Goal: Communication & Community: Participate in discussion

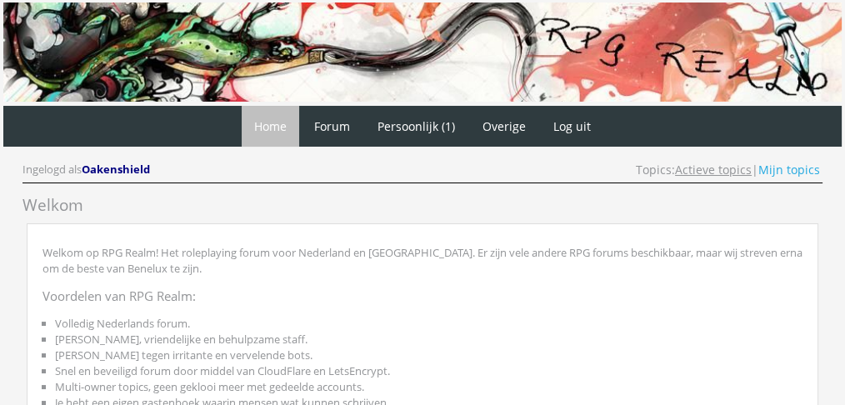
click at [731, 170] on link "Actieve topics" at bounding box center [713, 170] width 77 height 16
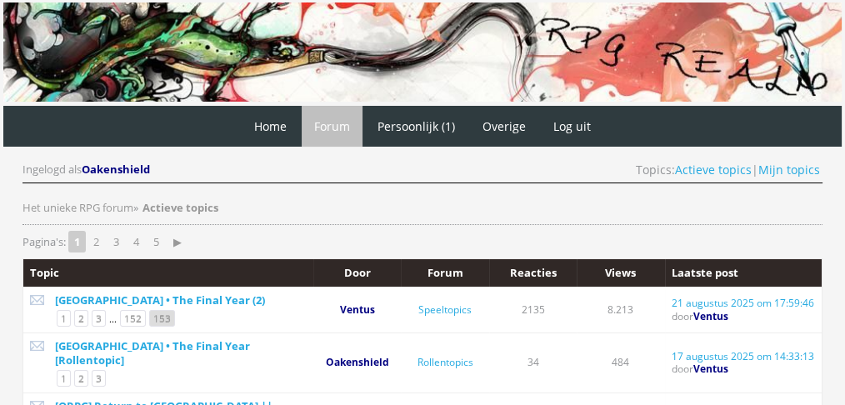
click at [155, 317] on link "153" at bounding box center [162, 318] width 26 height 17
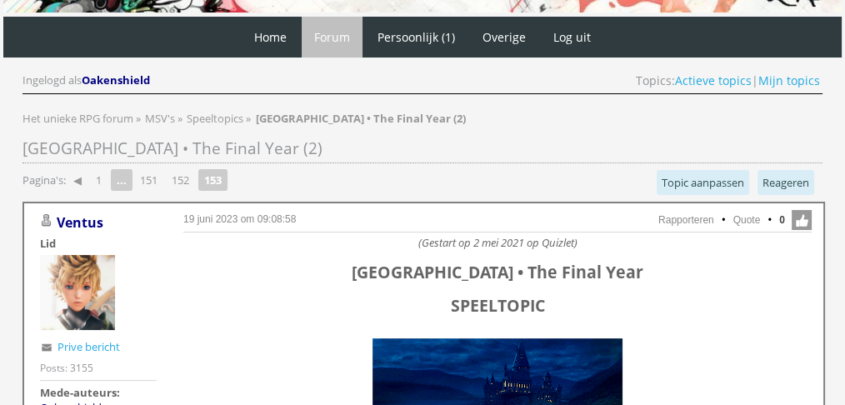
scroll to position [43, 0]
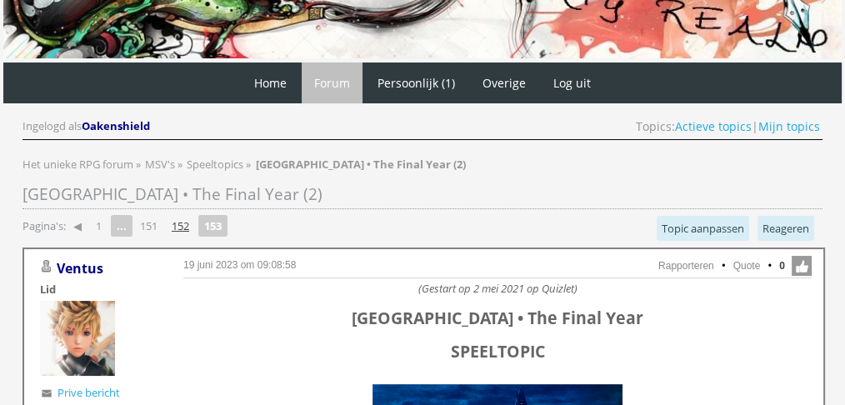
click at [187, 222] on link "152" at bounding box center [180, 225] width 31 height 23
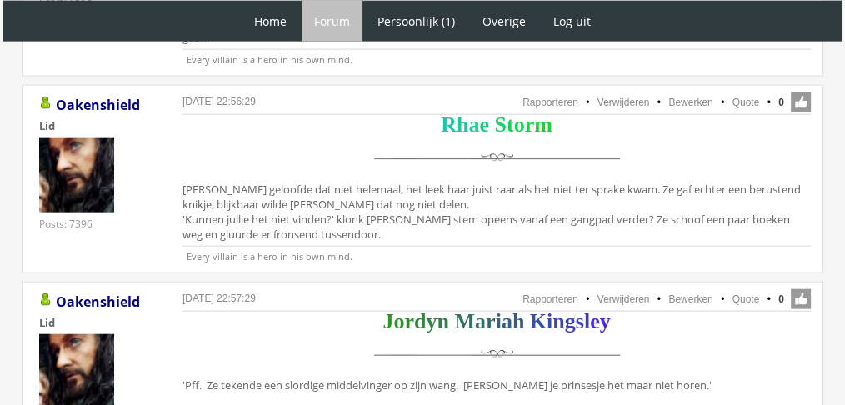
scroll to position [4043, 0]
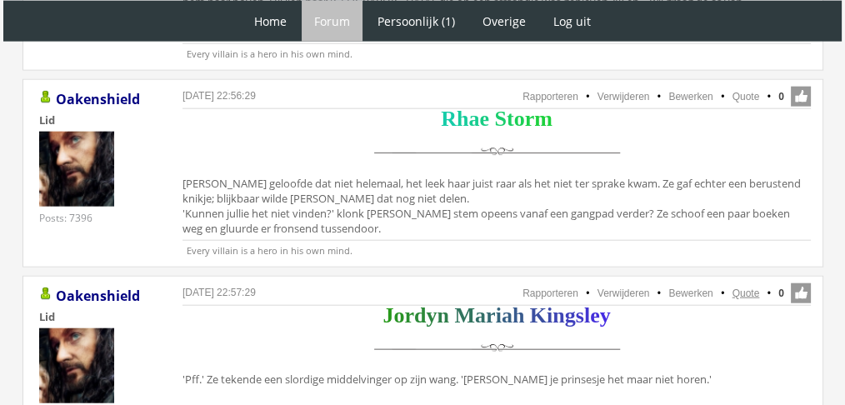
click at [753, 287] on link "Quote" at bounding box center [745, 293] width 27 height 12
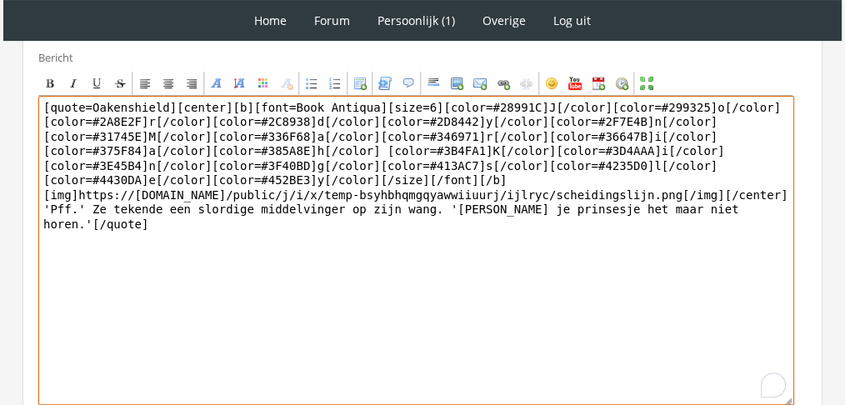
scroll to position [602, 0]
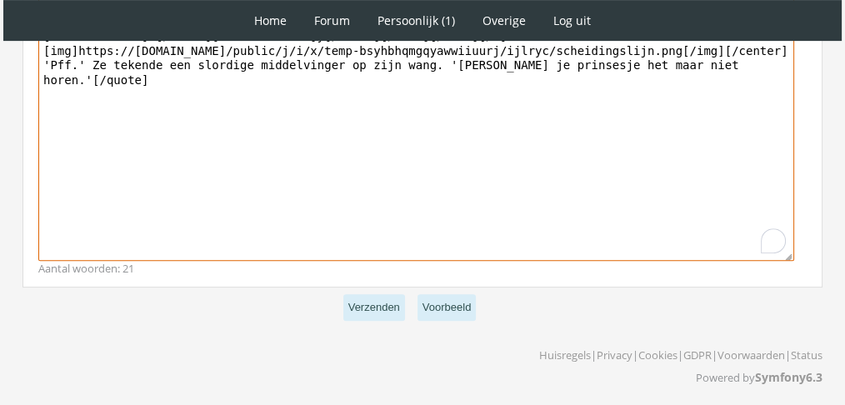
drag, startPoint x: 760, startPoint y: 61, endPoint x: 34, endPoint y: 55, distance: 725.8
click at [34, 55] on div "Bericht Bold Italic Underline Strikethrough Align left Center Align right Font …" at bounding box center [422, 91] width 800 height 392
paste textarea "Jordyn liet haar blik wat langer op Rafaël rustte. Even was zijn gezicht betrok…"
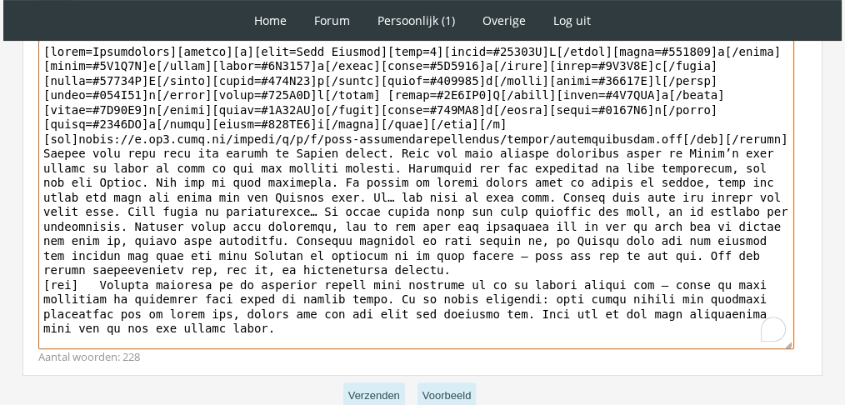
scroll to position [464, 0]
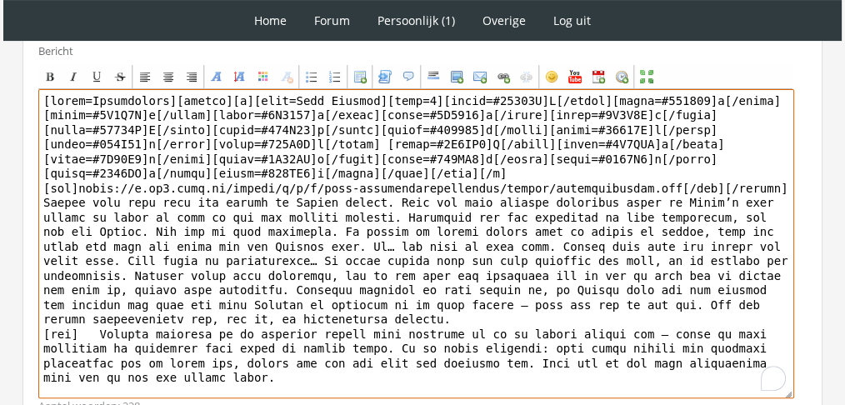
drag, startPoint x: 162, startPoint y: 90, endPoint x: 0, endPoint y: 32, distance: 171.6
click at [0, 32] on div "1 Home Forum Forum index Actieve topics Mijn topics Persoonlijk (1) Profiel Pri…" at bounding box center [422, 42] width 845 height 1012
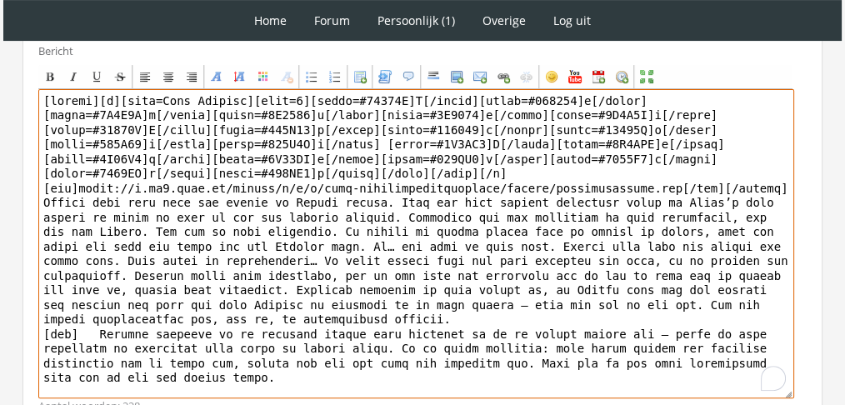
scroll to position [602, 0]
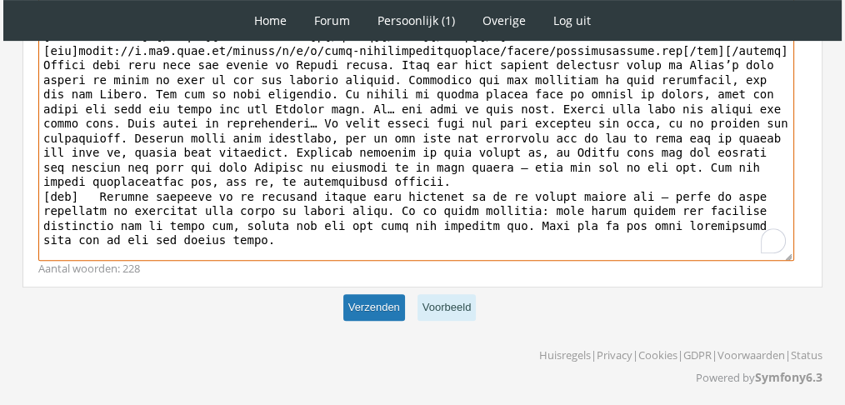
type textarea "[center][b][font=Book Antiqua][size=6][color=#28991C]J[/color][color=#299325]o[…"
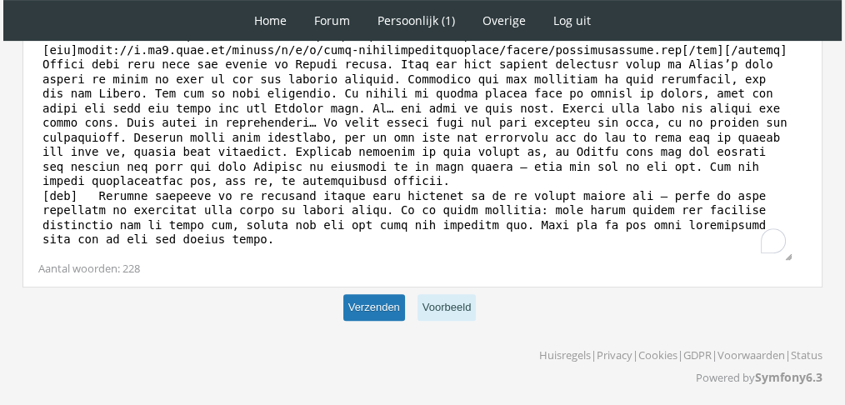
click at [371, 306] on button "Verzenden" at bounding box center [374, 307] width 62 height 27
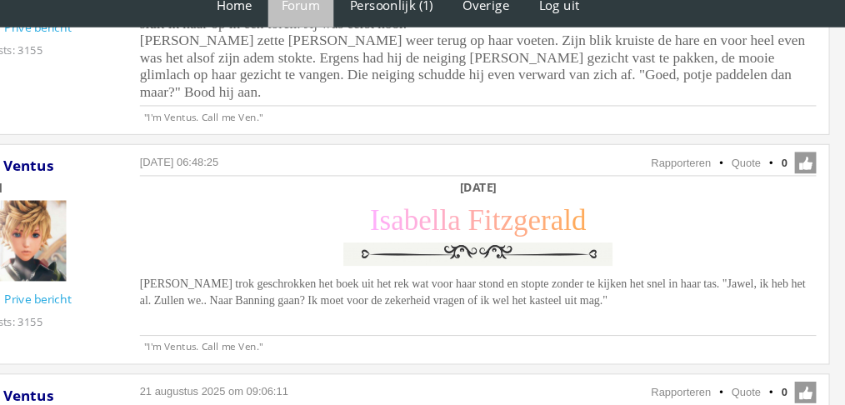
scroll to position [1252, 0]
click at [692, 285] on div "Zaterdag 27 november I s a b e l l a F i t z g e r a l d Isabella trok geschrok…" at bounding box center [496, 244] width 628 height 124
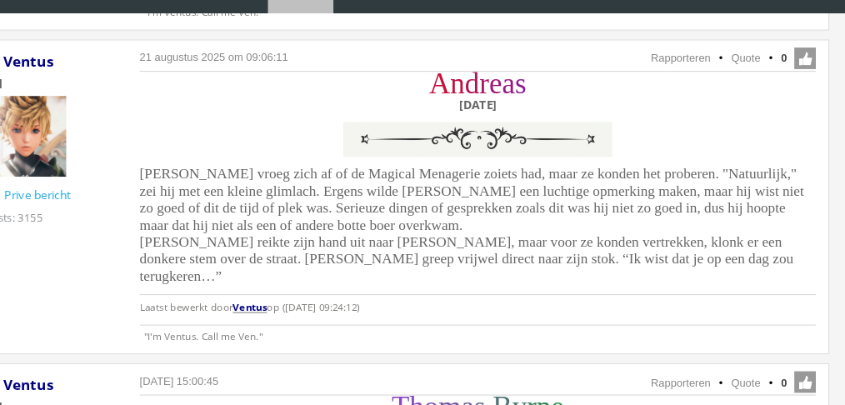
scroll to position [1550, 0]
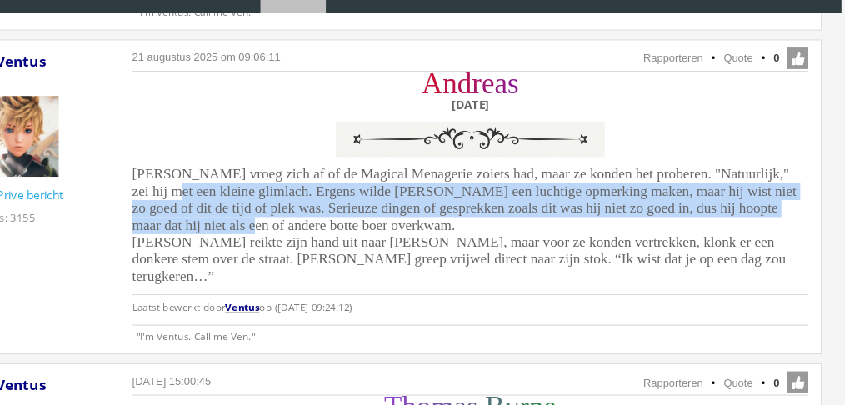
drag, startPoint x: 837, startPoint y: 196, endPoint x: 851, endPoint y: 183, distance: 18.3
click at [844, 183] on html "1 Home Forum Forum index Actieve topics Mijn topics Persoonlijk (1) Profiel Pri…" at bounding box center [422, 271] width 845 height 3642
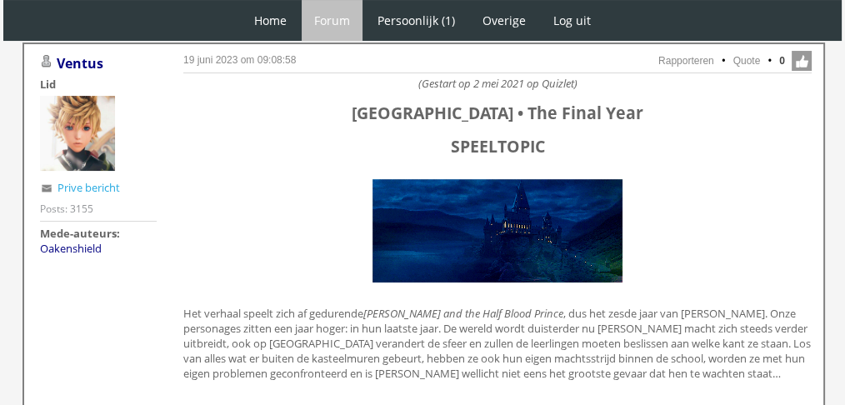
scroll to position [0, 0]
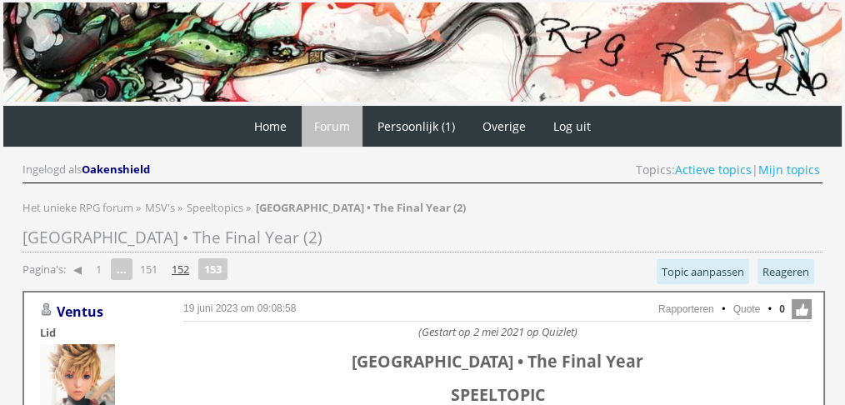
click at [187, 265] on link "152" at bounding box center [180, 268] width 31 height 23
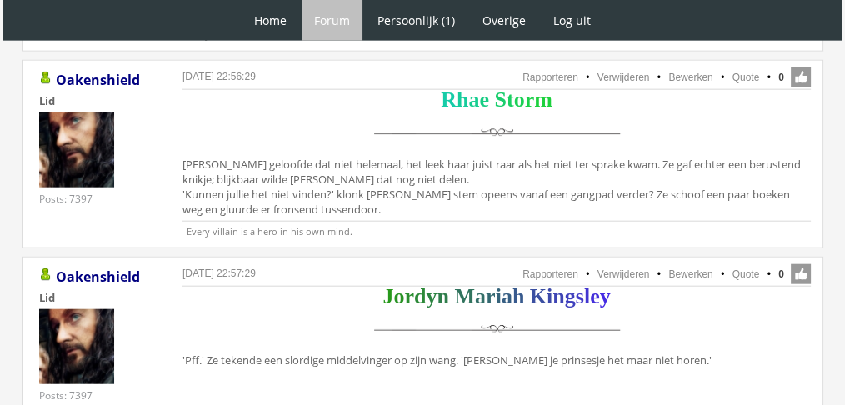
scroll to position [3992, 0]
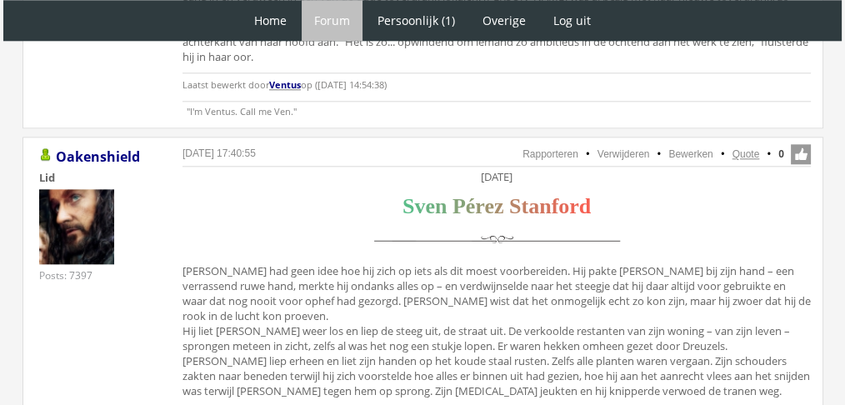
click at [757, 148] on link "Quote" at bounding box center [745, 154] width 27 height 12
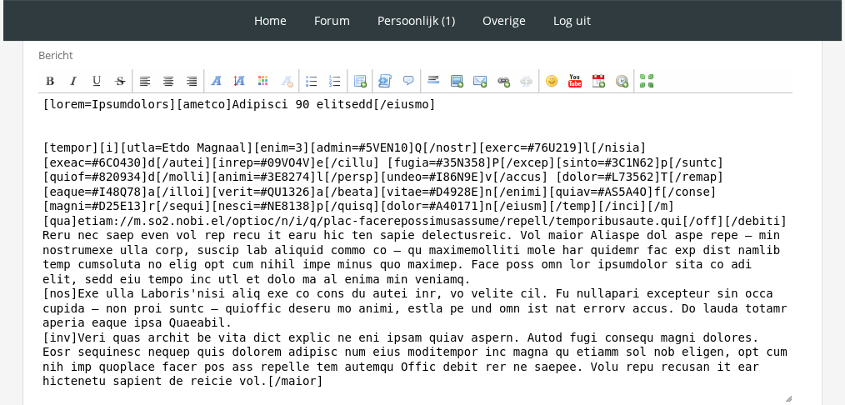
scroll to position [657, 0]
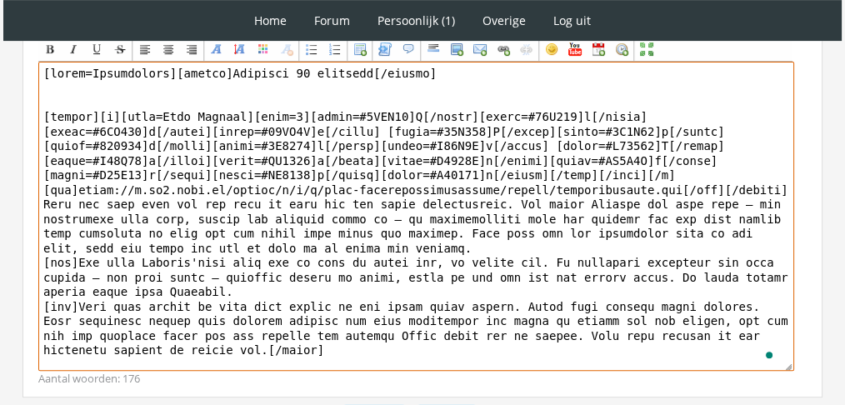
drag, startPoint x: 398, startPoint y: 330, endPoint x: 66, endPoint y: 189, distance: 361.1
click at [66, 189] on textarea "To enrich screen reader interactions, please activate Accessibility in Grammarl…" at bounding box center [416, 216] width 756 height 309
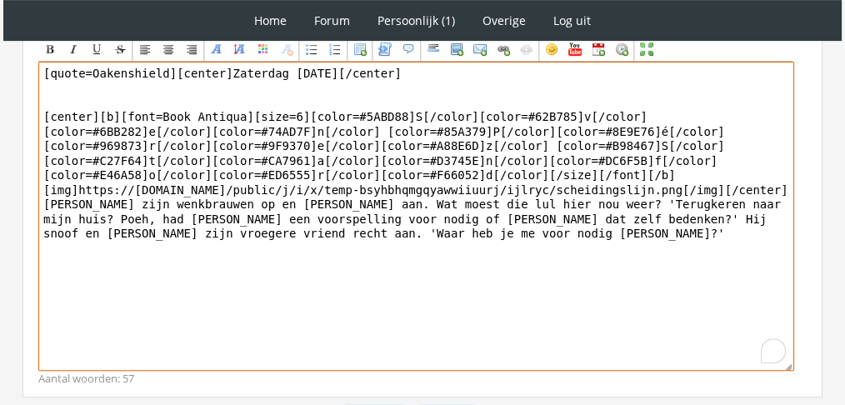
drag, startPoint x: 157, startPoint y: 42, endPoint x: 0, endPoint y: 15, distance: 159.1
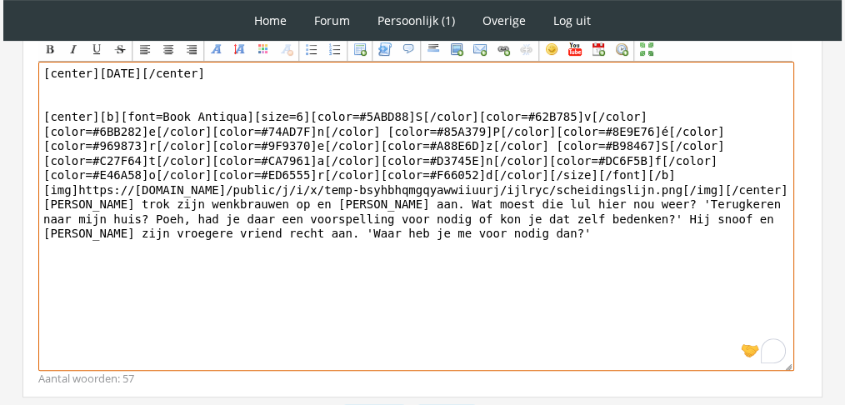
click at [386, 200] on textarea "[center]Zaterdag 27 november[/center] [center][b][font=Book Antiqua][size=6][co…" at bounding box center [416, 216] width 756 height 309
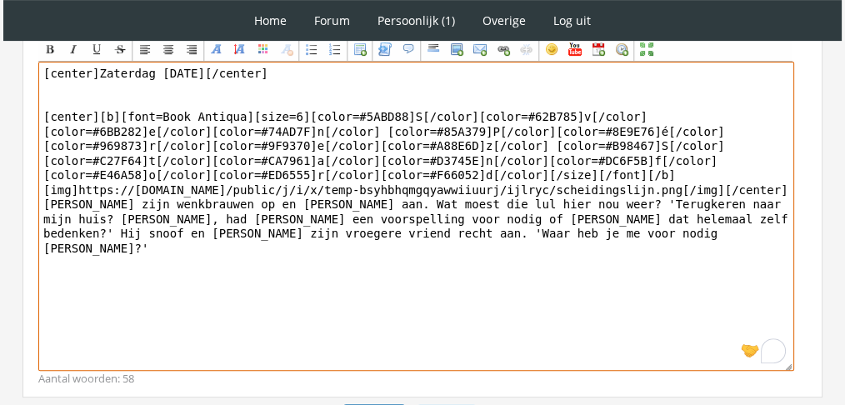
type textarea "[center]Zaterdag 27 november[/center] [center][b][font=Book Antiqua][size=6][co…"
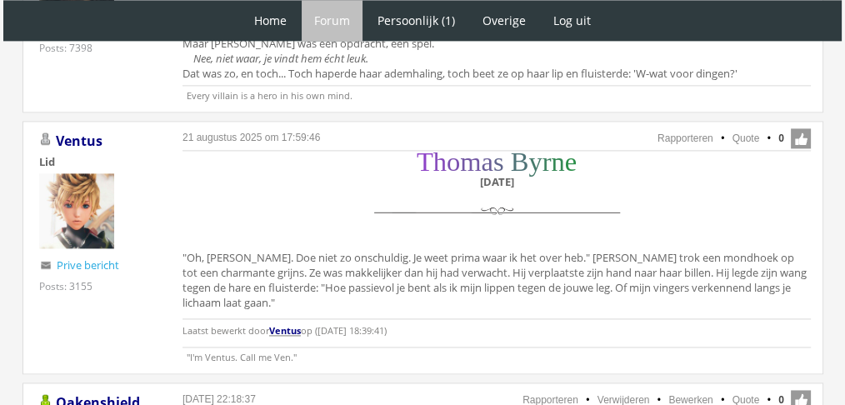
scroll to position [2309, 0]
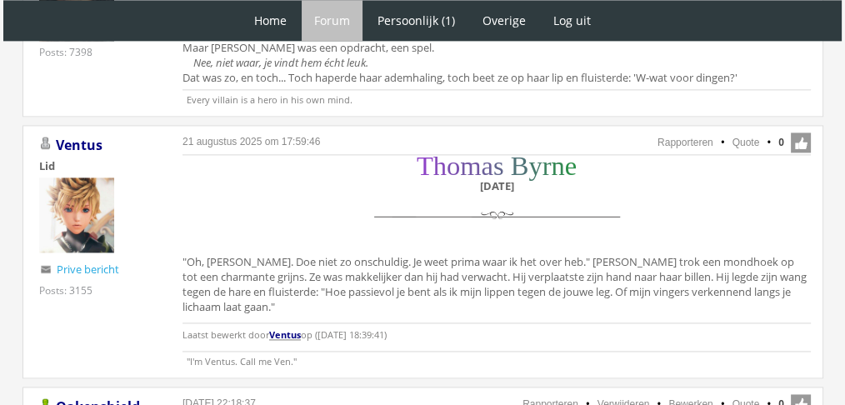
click at [670, 237] on div "T h o m a s B y r n e Zaterdag 27 november "Oh, Faye. Doe niet zo onschuldig. J…" at bounding box center [496, 253] width 628 height 193
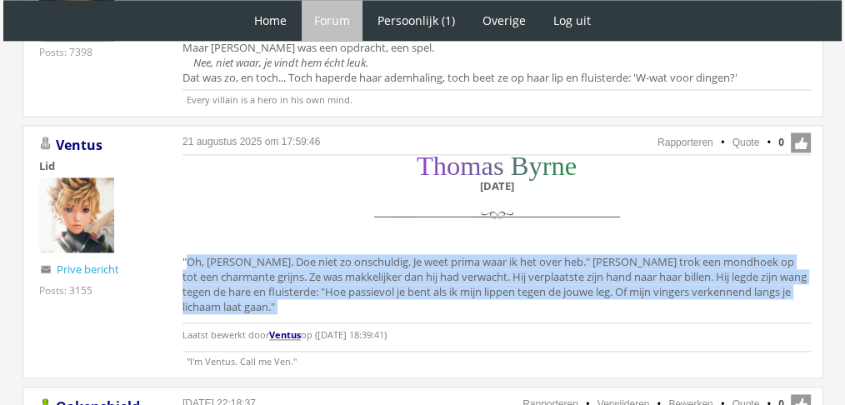
click at [670, 237] on div "T h o m a s B y r n e Zaterdag 27 november "Oh, Faye. Doe niet zo onschuldig. J…" at bounding box center [496, 253] width 628 height 193
copy div ""Oh, [PERSON_NAME]. Doe niet zo onschuldig. Je weet prima waar ik het over heb.…"
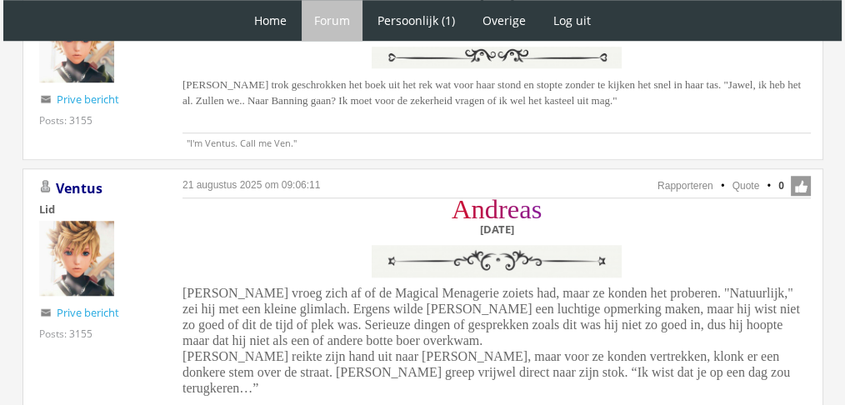
scroll to position [703, 0]
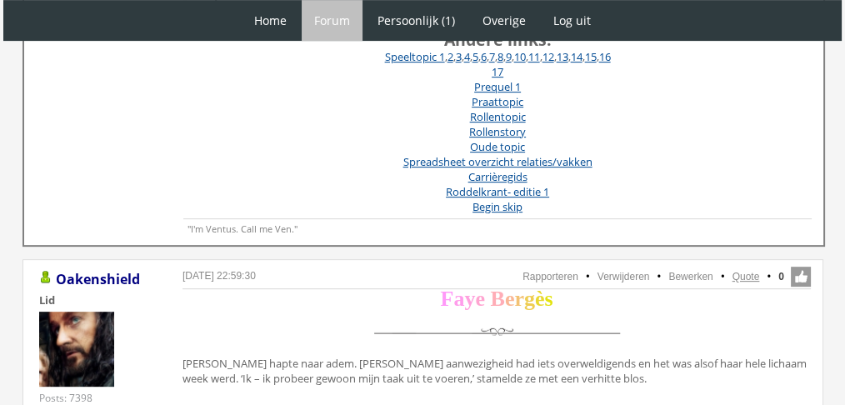
click at [749, 274] on link "Quote" at bounding box center [745, 277] width 27 height 12
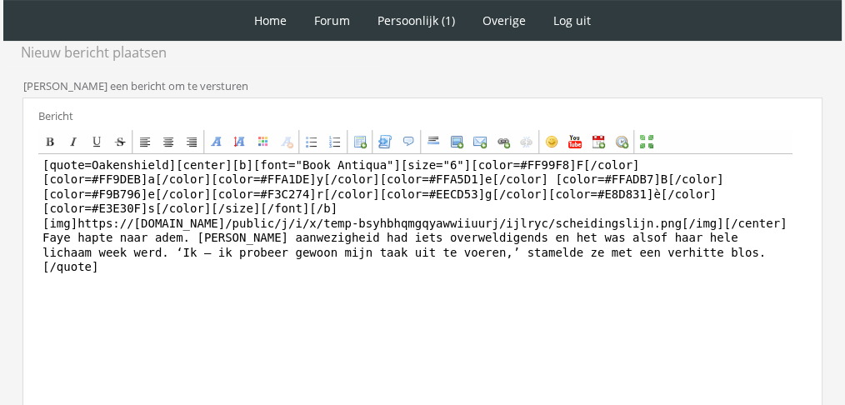
scroll to position [402, 0]
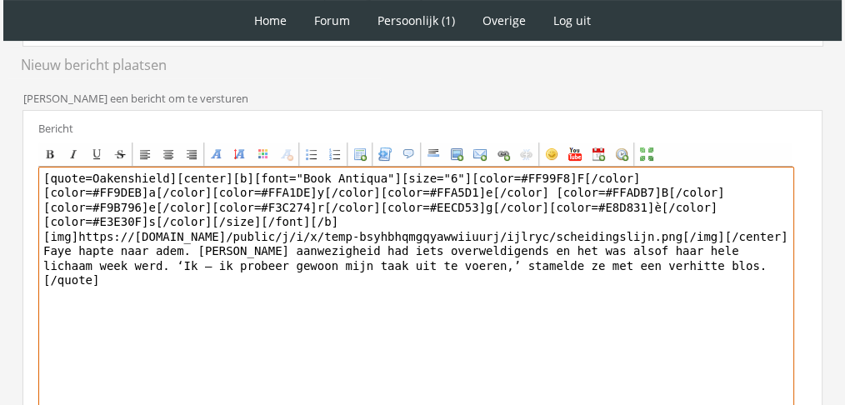
click at [514, 245] on textarea "[quote=Oakenshield][center][b][font="Book Antiqua"][size="6"][color=#FF99F8]F[/…" at bounding box center [416, 321] width 756 height 309
paste textarea "merkte tot haar schrik dat ze zwaarder adem begon te halen. Dit… dit was verkee…"
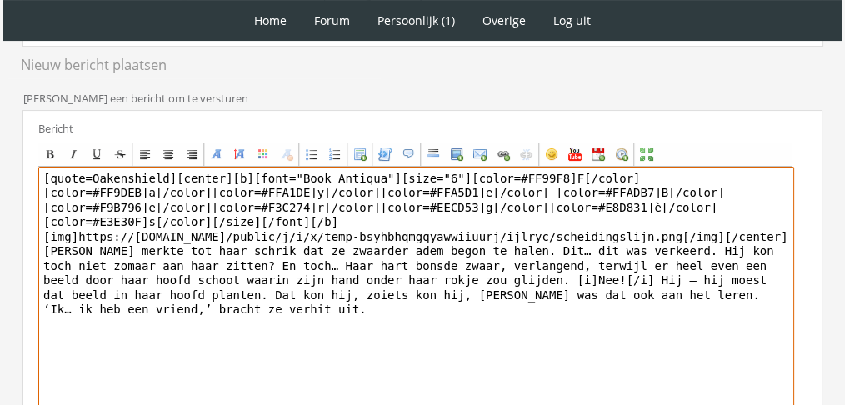
drag, startPoint x: 167, startPoint y: 171, endPoint x: 0, endPoint y: 141, distance: 170.2
click at [0, 141] on div "1 Home Forum Forum index Actieve topics Mijn topics Persoonlijk (1) Profiel Pri…" at bounding box center [422, 111] width 845 height 1027
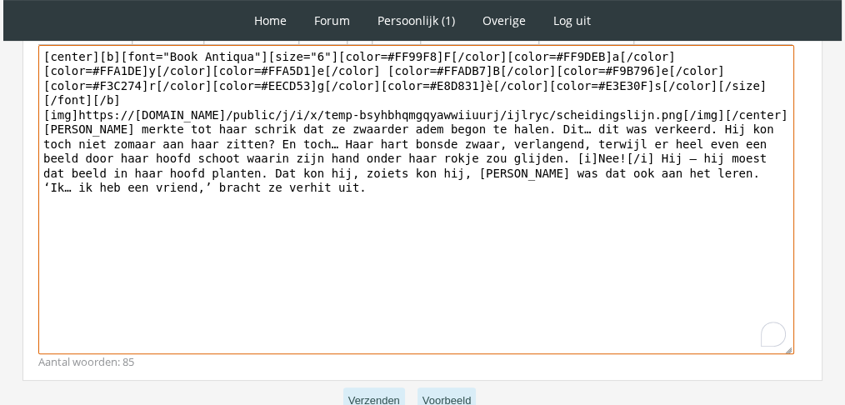
scroll to position [544, 0]
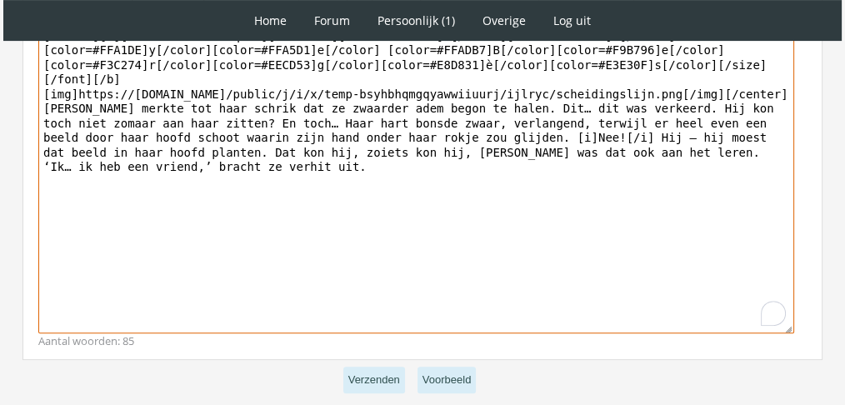
type textarea "[center][b][font="Book Antiqua"][size="6"][color=#FF99F8]F[/color][color=#FF9DE…"
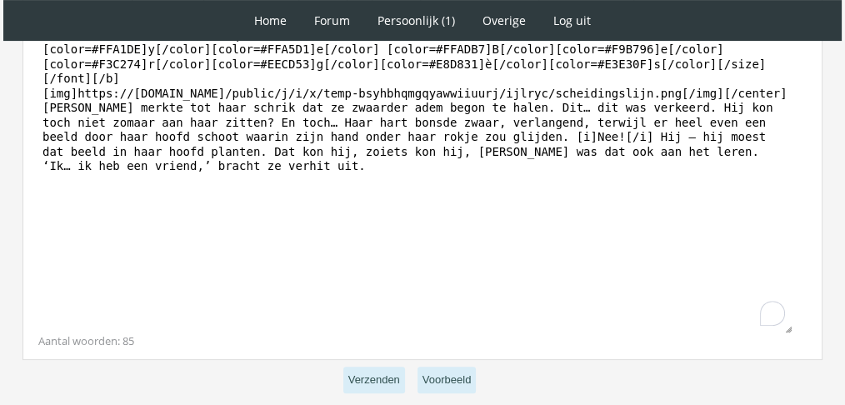
click at [358, 360] on p "Verzenden Voorbeeld" at bounding box center [422, 380] width 800 height 41
click at [355, 376] on button "Verzenden" at bounding box center [374, 380] width 62 height 27
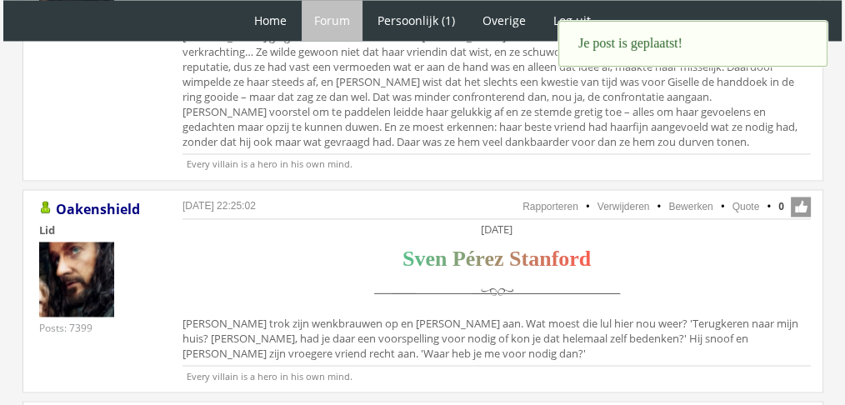
scroll to position [2887, 0]
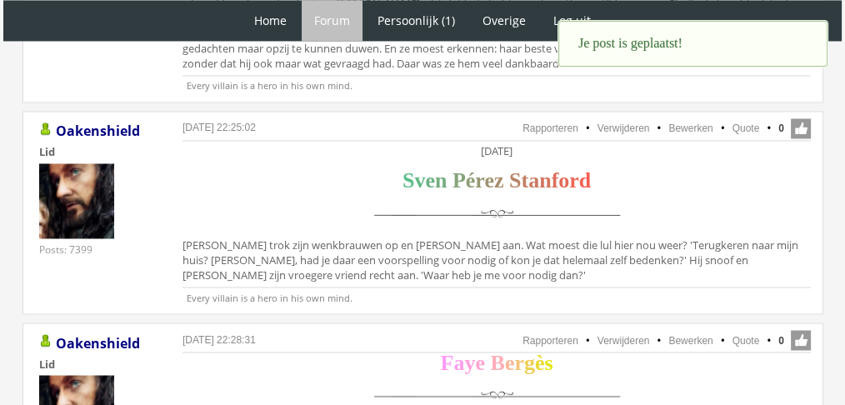
drag, startPoint x: 834, startPoint y: 303, endPoint x: 846, endPoint y: 278, distance: 27.6
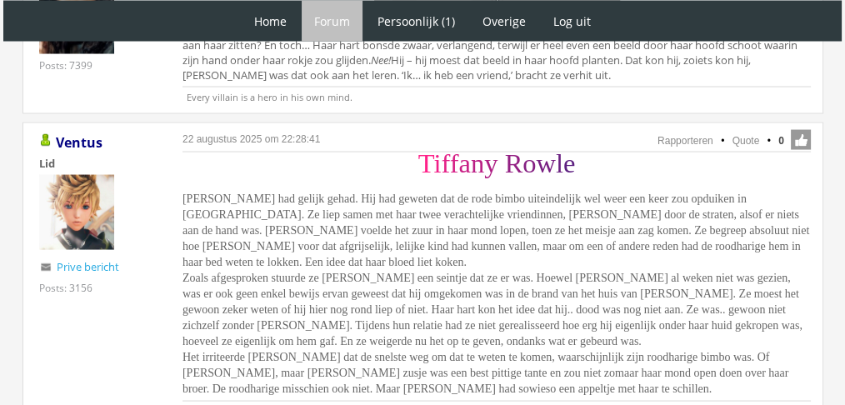
scroll to position [3327, 0]
